Goal: Transaction & Acquisition: Purchase product/service

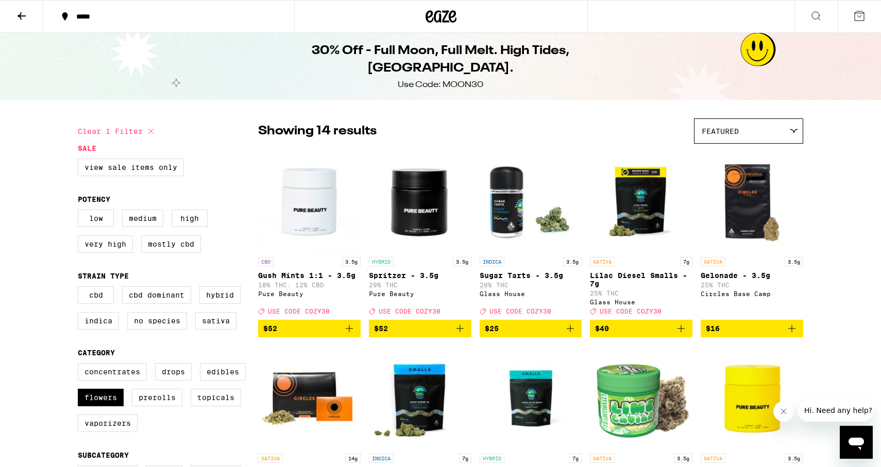
click at [22, 12] on icon at bounding box center [21, 16] width 12 height 12
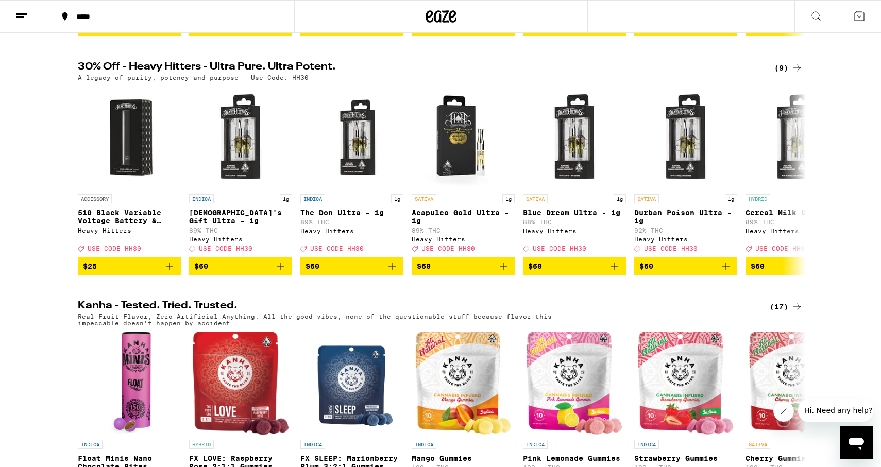
scroll to position [334, 0]
